Goal: Task Accomplishment & Management: Complete application form

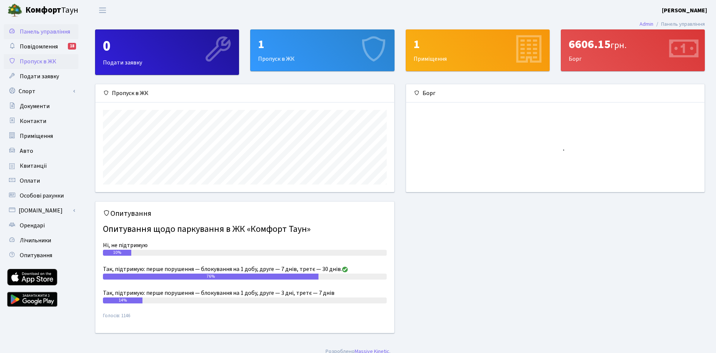
scroll to position [108, 298]
click at [36, 62] on span "Пропуск в ЖК" at bounding box center [38, 61] width 37 height 8
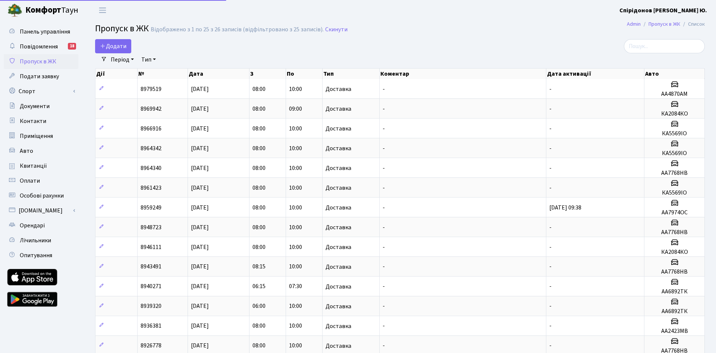
select select "25"
click at [111, 45] on span "Додати" at bounding box center [113, 46] width 26 height 8
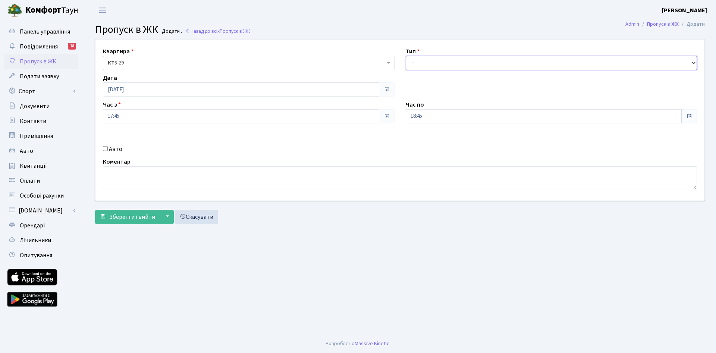
click at [406, 56] on select "- Доставка Таксі Гості Сервіс" at bounding box center [552, 63] width 292 height 14
select select "1"
click option "Доставка" at bounding box center [0, 0] width 0 height 0
click at [159, 93] on input "[DATE]" at bounding box center [241, 89] width 276 height 14
click at [122, 161] on td "16" at bounding box center [121, 160] width 11 height 11
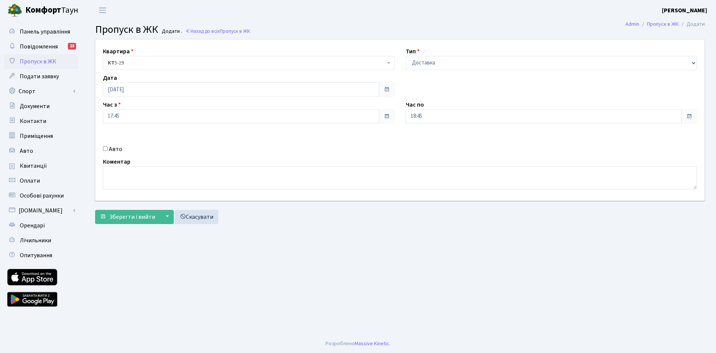
type input "[DATE]"
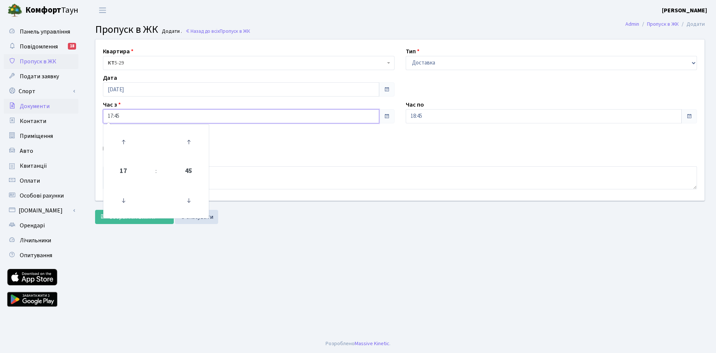
drag, startPoint x: 148, startPoint y: 120, endPoint x: 68, endPoint y: 112, distance: 80.2
click at [103, 115] on input "17:45" at bounding box center [241, 116] width 276 height 14
type input "08:00"
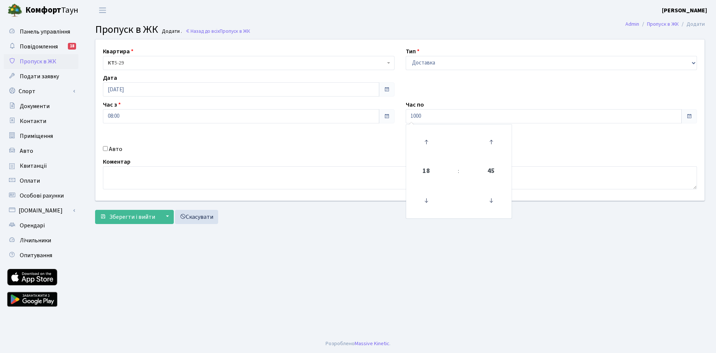
type input "10:00"
drag, startPoint x: 226, startPoint y: 156, endPoint x: 228, endPoint y: 161, distance: 5.3
click at [224, 159] on div "Квартира <b>КТ</b>&nbsp;&nbsp;&nbsp;&nbsp;5-29 КТ 5-29 Тип - Доставка Таксі Гос…" at bounding box center [400, 120] width 620 height 161
click at [112, 148] on label "Авто" at bounding box center [115, 149] width 13 height 9
click at [108, 148] on input "Авто" at bounding box center [105, 148] width 5 height 5
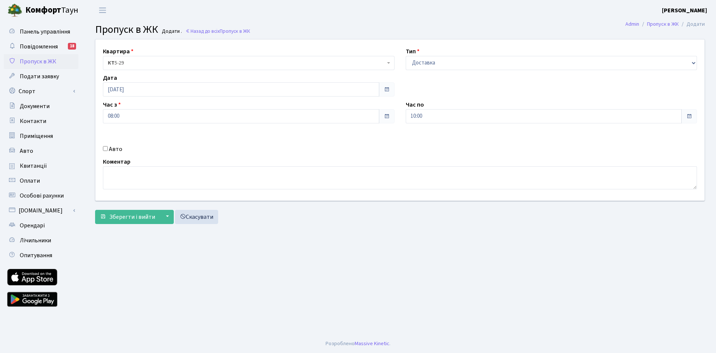
checkbox input "true"
click at [440, 145] on input "text" at bounding box center [552, 143] width 292 height 14
paste input "Ка5569іо"
type input "Ка5569іо"
click at [314, 135] on div "Квартира <b>КТ</b>&nbsp;&nbsp;&nbsp;&nbsp;5-29 КТ 5-29 Тип - Доставка Таксі Гос…" at bounding box center [400, 120] width 620 height 161
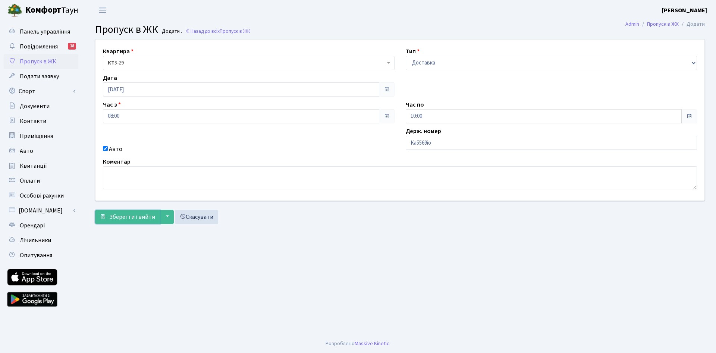
drag, startPoint x: 122, startPoint y: 216, endPoint x: 154, endPoint y: 172, distance: 54.2
click at [122, 215] on span "Зберегти і вийти" at bounding box center [132, 217] width 46 height 8
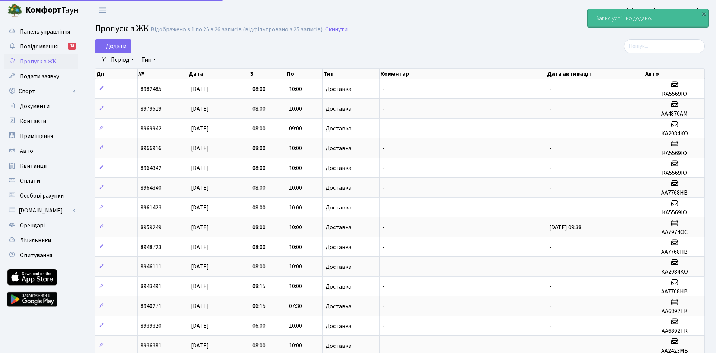
select select "25"
